Goal: Book appointment/travel/reservation

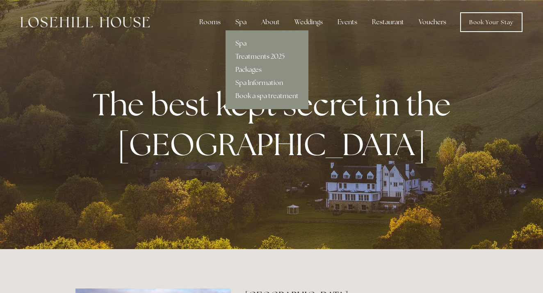
click at [242, 42] on link "Spa" at bounding box center [267, 43] width 83 height 13
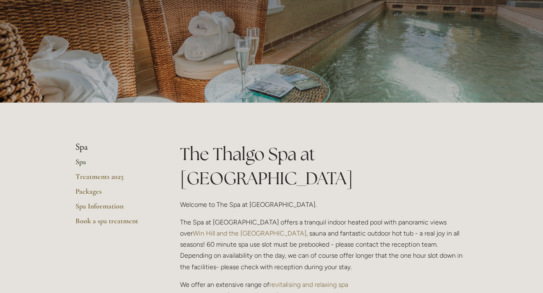
scroll to position [71, 0]
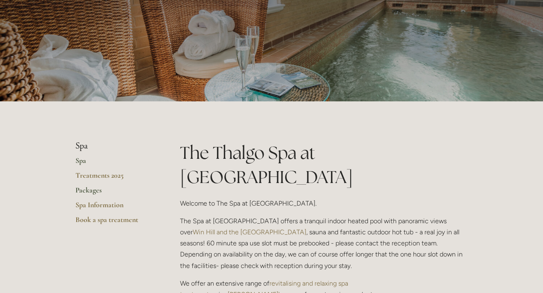
click at [91, 190] on link "Packages" at bounding box center [114, 192] width 78 height 15
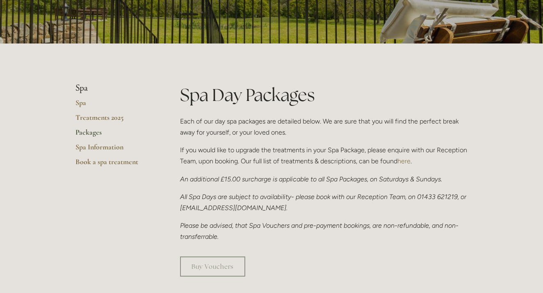
scroll to position [129, 0]
click at [80, 103] on link "Spa" at bounding box center [114, 105] width 78 height 15
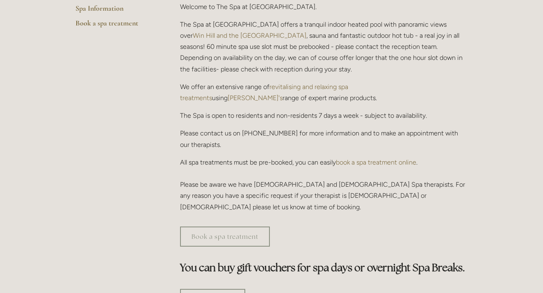
scroll to position [273, 0]
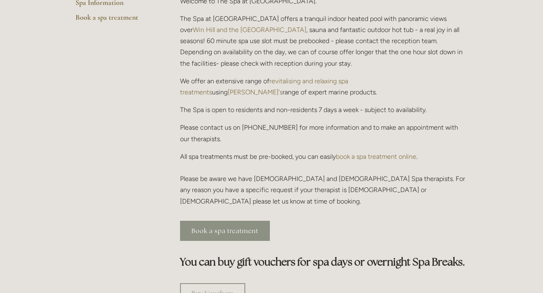
click at [213, 221] on link "Book a spa treatment" at bounding box center [225, 231] width 90 height 20
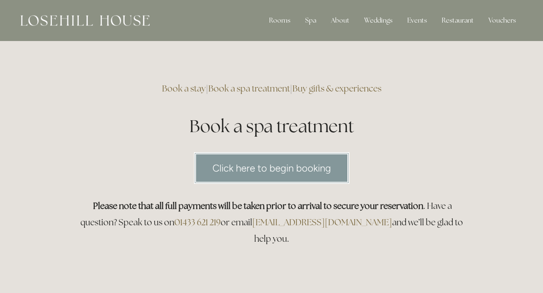
click at [261, 167] on link "Click here to begin booking" at bounding box center [271, 168] width 155 height 32
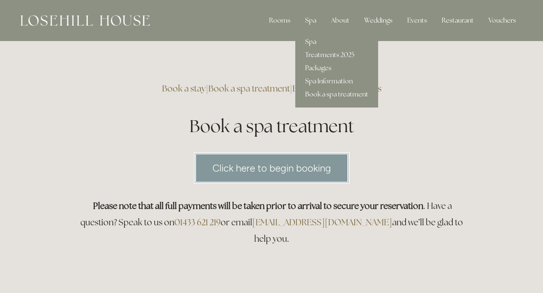
click at [321, 80] on link "Spa Information" at bounding box center [336, 81] width 83 height 13
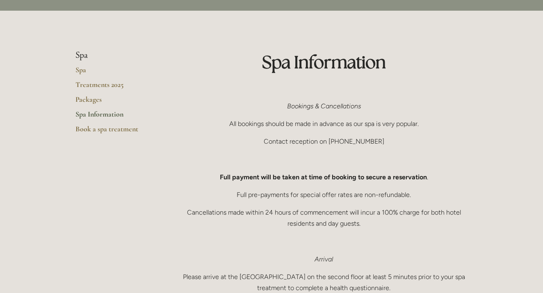
scroll to position [33, 0]
click at [78, 72] on link "Spa" at bounding box center [114, 73] width 78 height 15
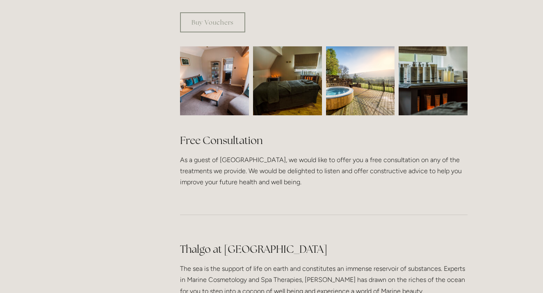
scroll to position [546, 0]
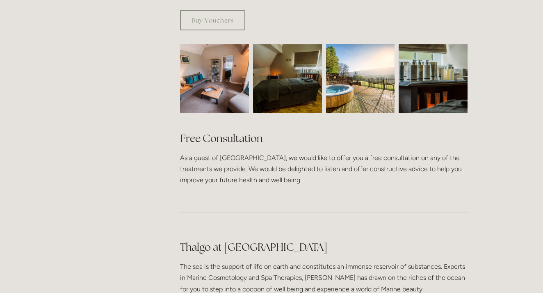
click at [205, 71] on img at bounding box center [214, 78] width 103 height 69
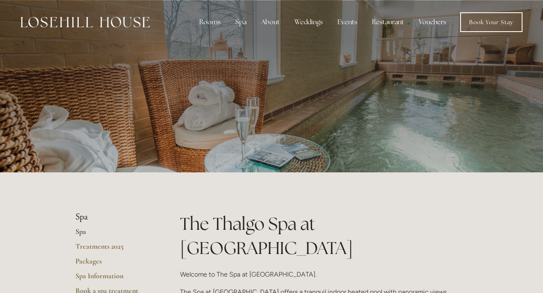
scroll to position [0, 0]
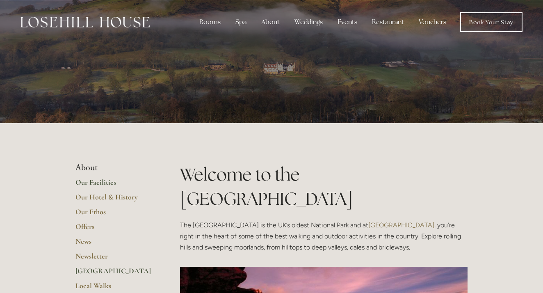
click at [87, 183] on link "Our Facilities" at bounding box center [114, 185] width 78 height 15
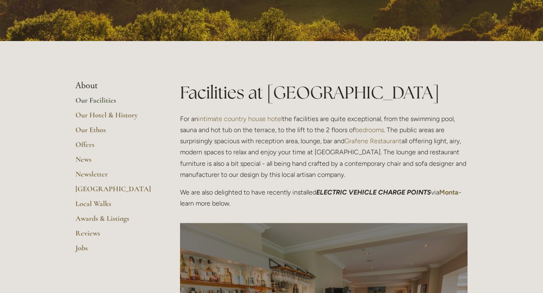
scroll to position [133, 0]
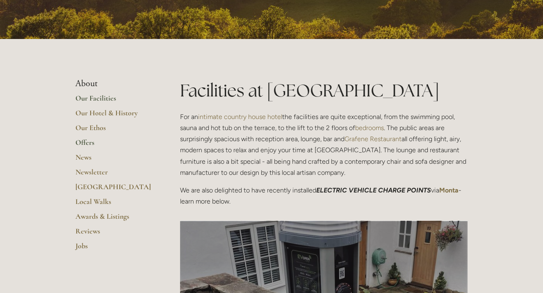
click at [82, 140] on link "Offers" at bounding box center [114, 145] width 78 height 15
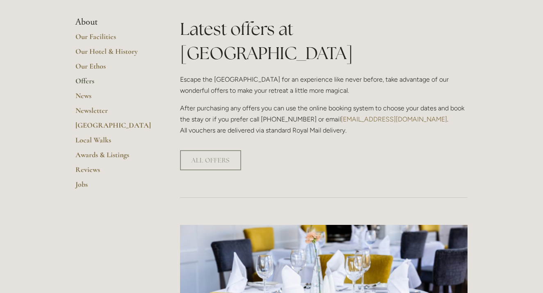
scroll to position [197, 0]
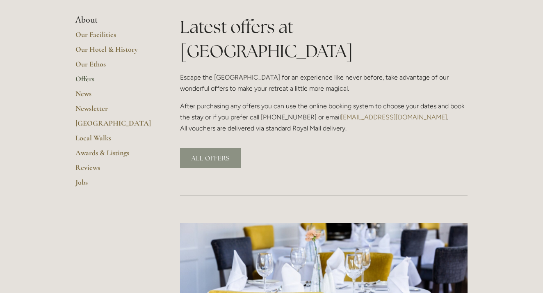
click at [217, 148] on link "ALL OFFERS" at bounding box center [210, 158] width 61 height 20
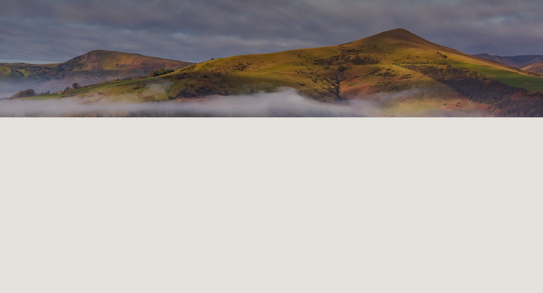
scroll to position [173, 0]
